Goal: Information Seeking & Learning: Learn about a topic

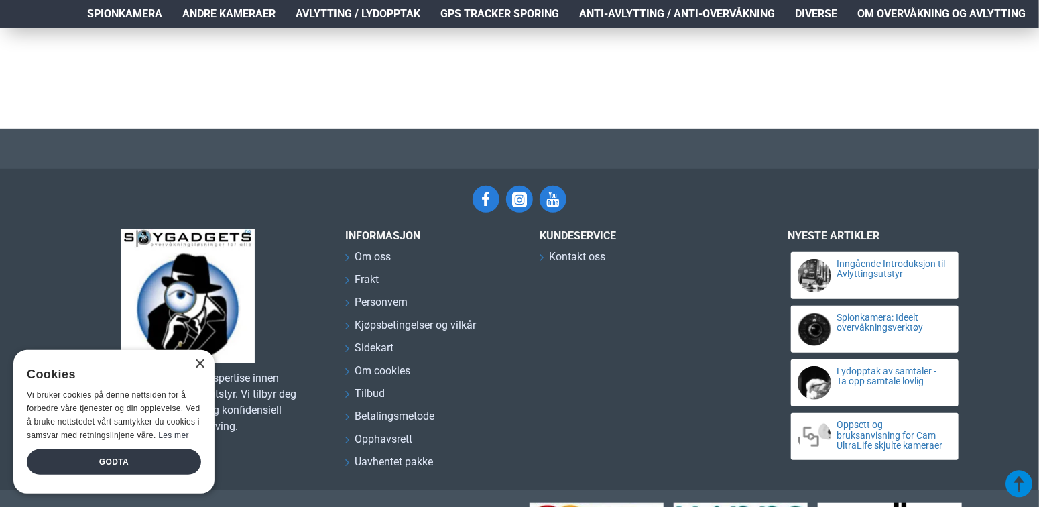
scroll to position [2808, 0]
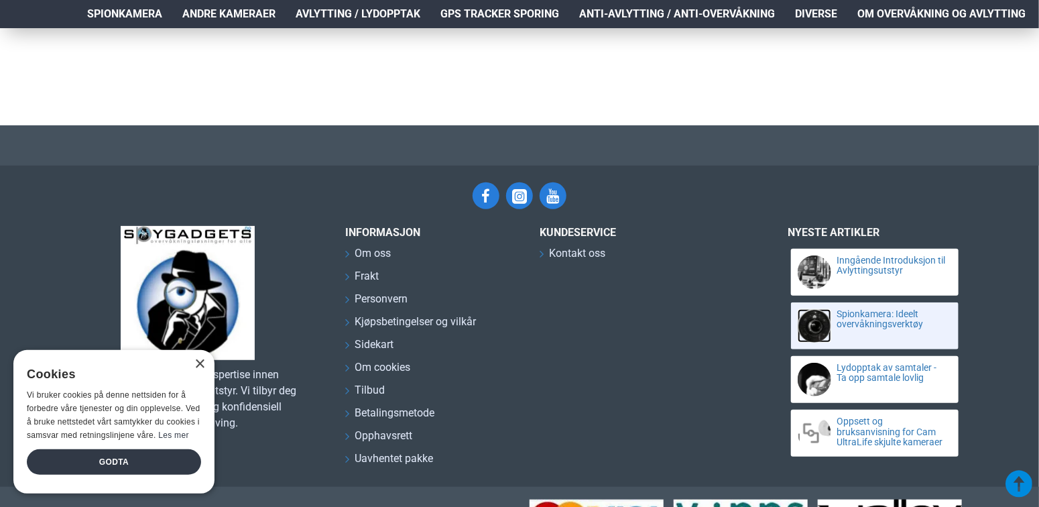
click at [827, 324] on link at bounding box center [815, 326] width 34 height 34
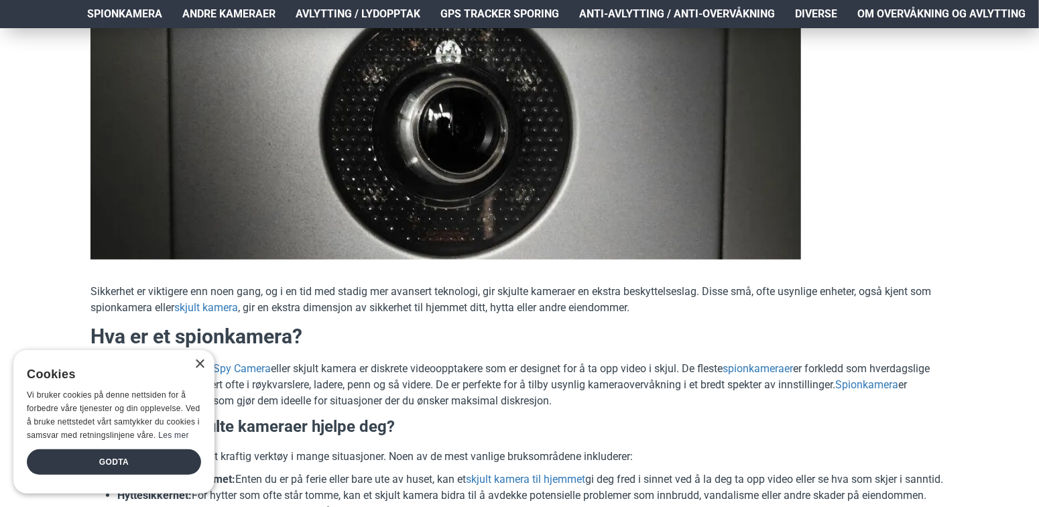
scroll to position [220, 0]
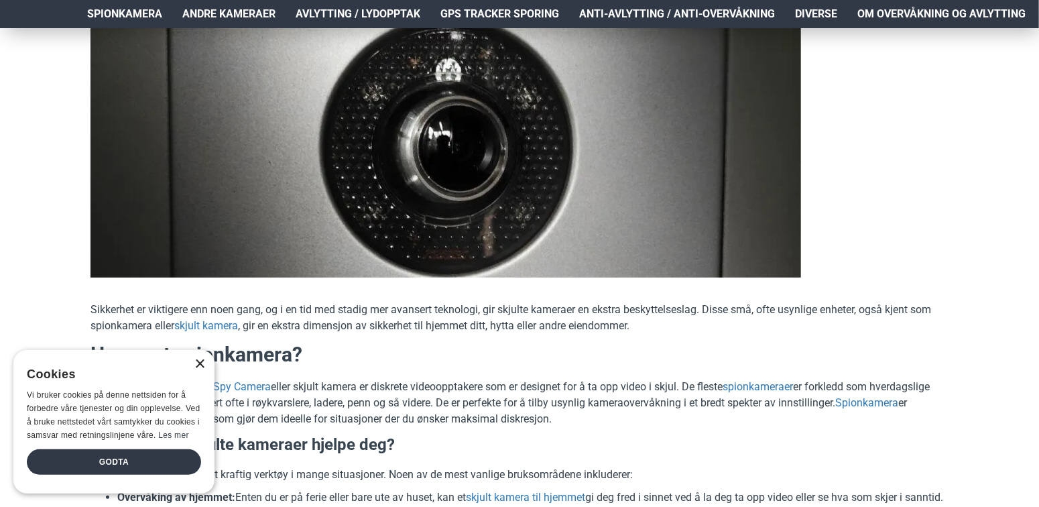
click at [198, 363] on div "×" at bounding box center [199, 364] width 10 height 10
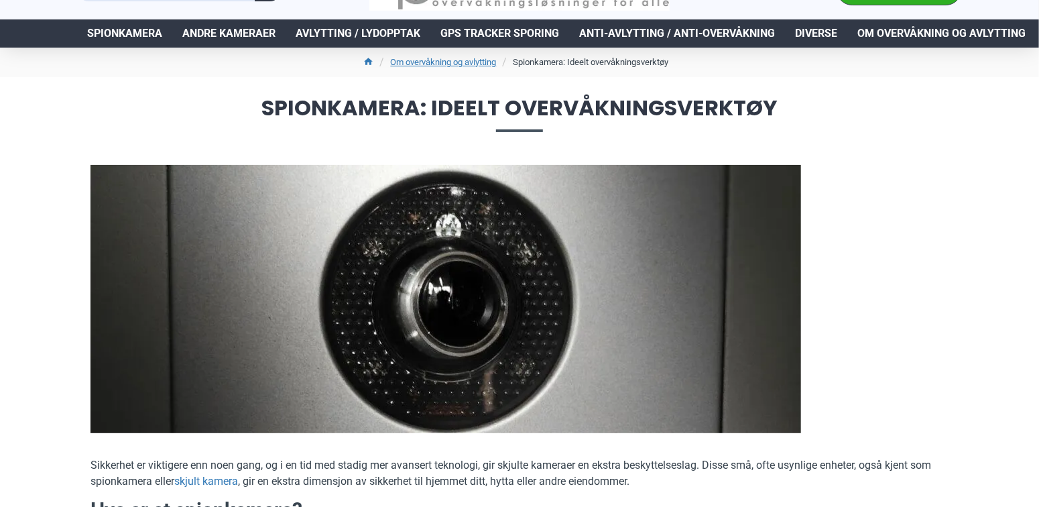
scroll to position [0, 0]
